Goal: Information Seeking & Learning: Learn about a topic

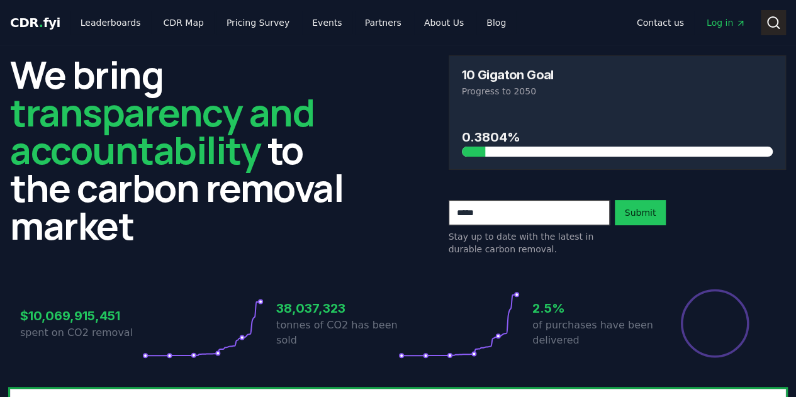
click at [772, 19] on icon at bounding box center [772, 22] width 15 height 15
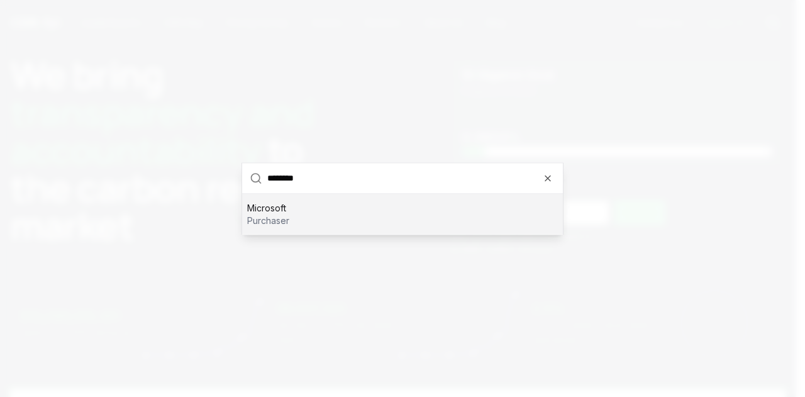
type input "*********"
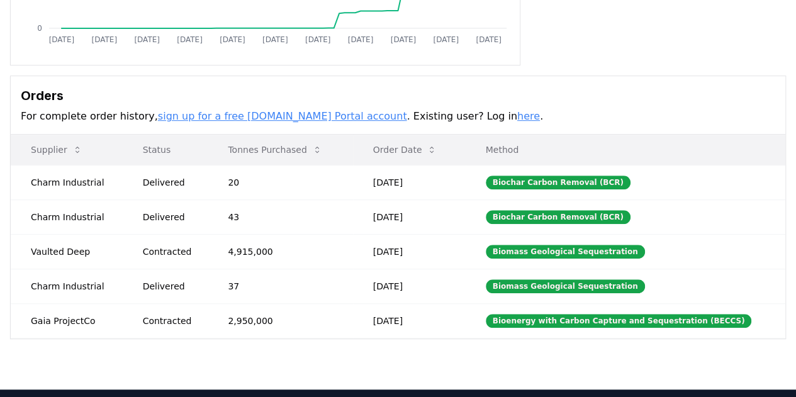
scroll to position [361, 0]
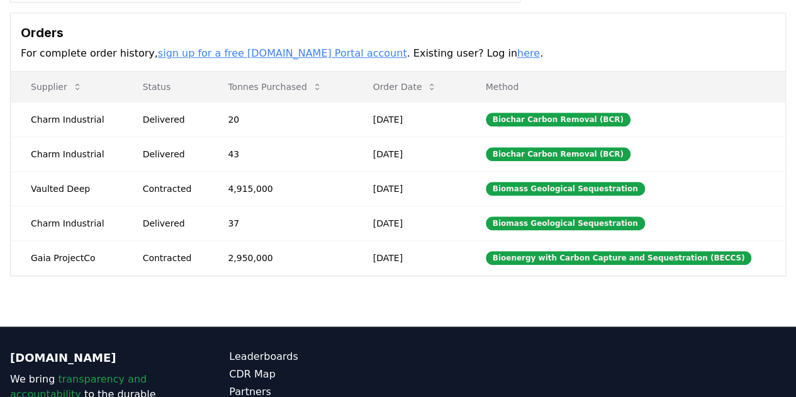
click at [455, 23] on h3 "Orders" at bounding box center [398, 32] width 754 height 19
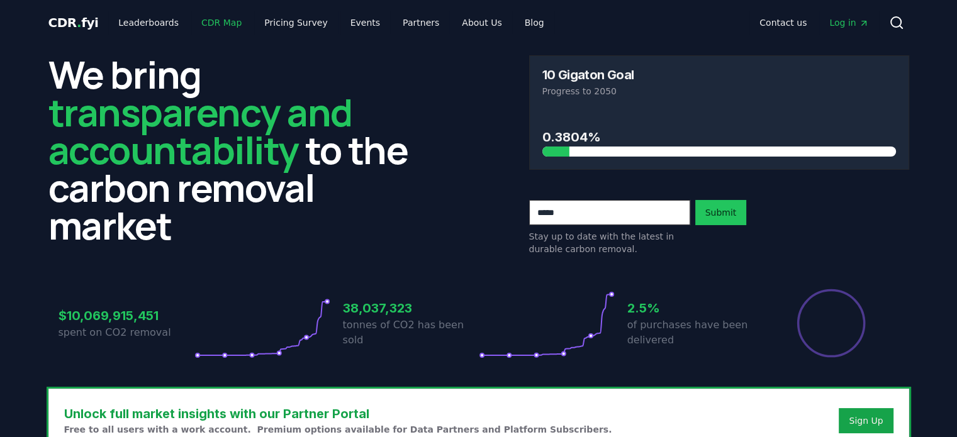
click at [219, 15] on link "CDR Map" at bounding box center [221, 22] width 60 height 23
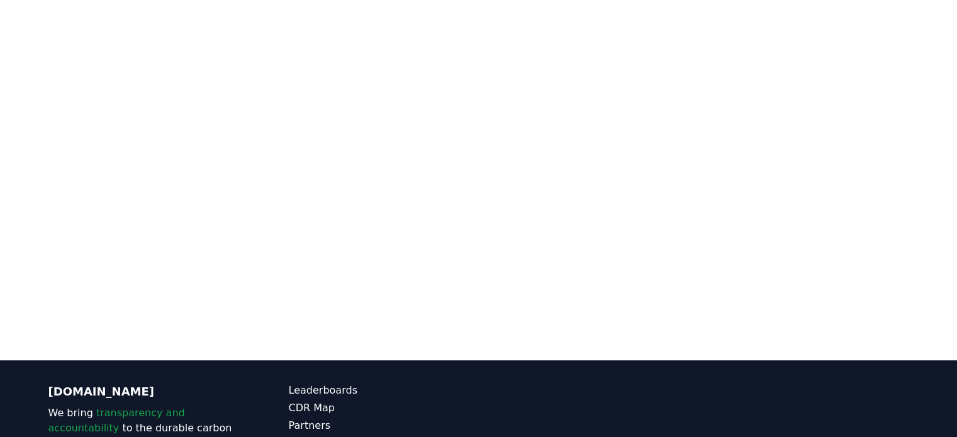
scroll to position [199, 0]
